Goal: Find specific page/section: Find specific page/section

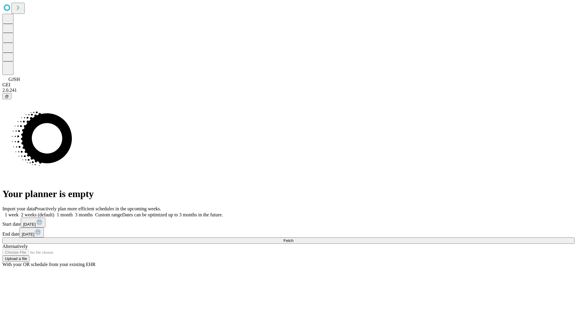
click at [293, 238] on span "Fetch" at bounding box center [289, 240] width 10 height 5
